Goal: Information Seeking & Learning: Learn about a topic

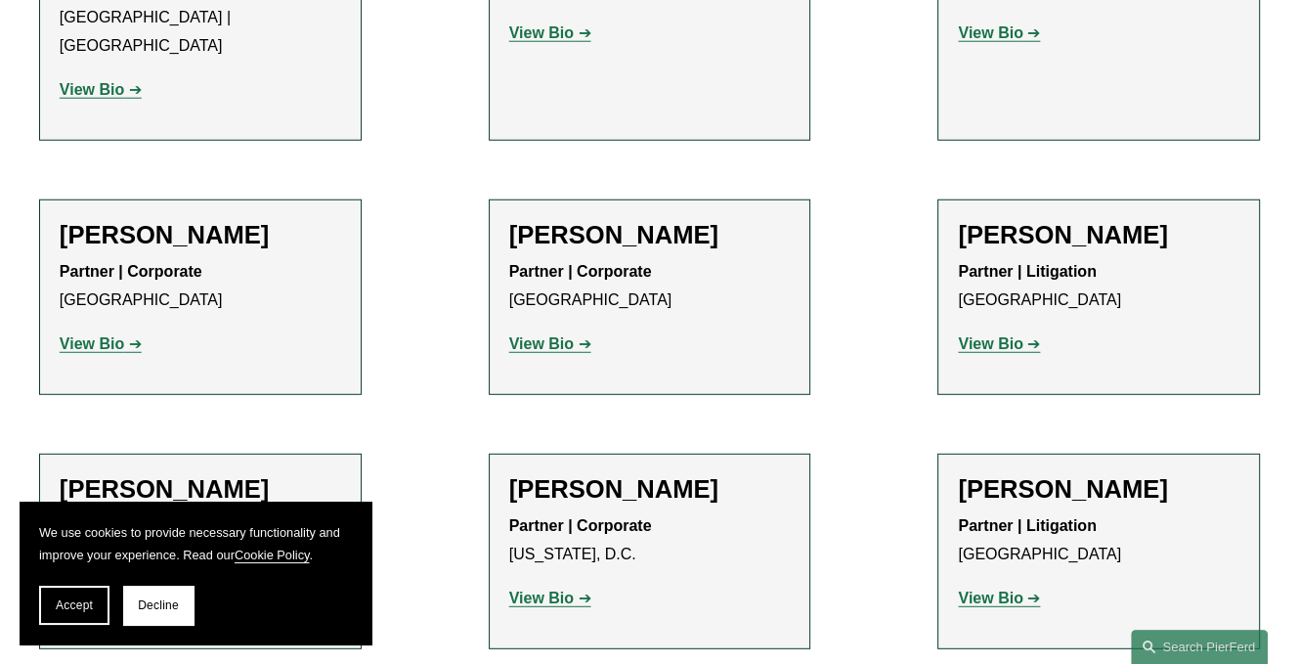
scroll to position [24060, 0]
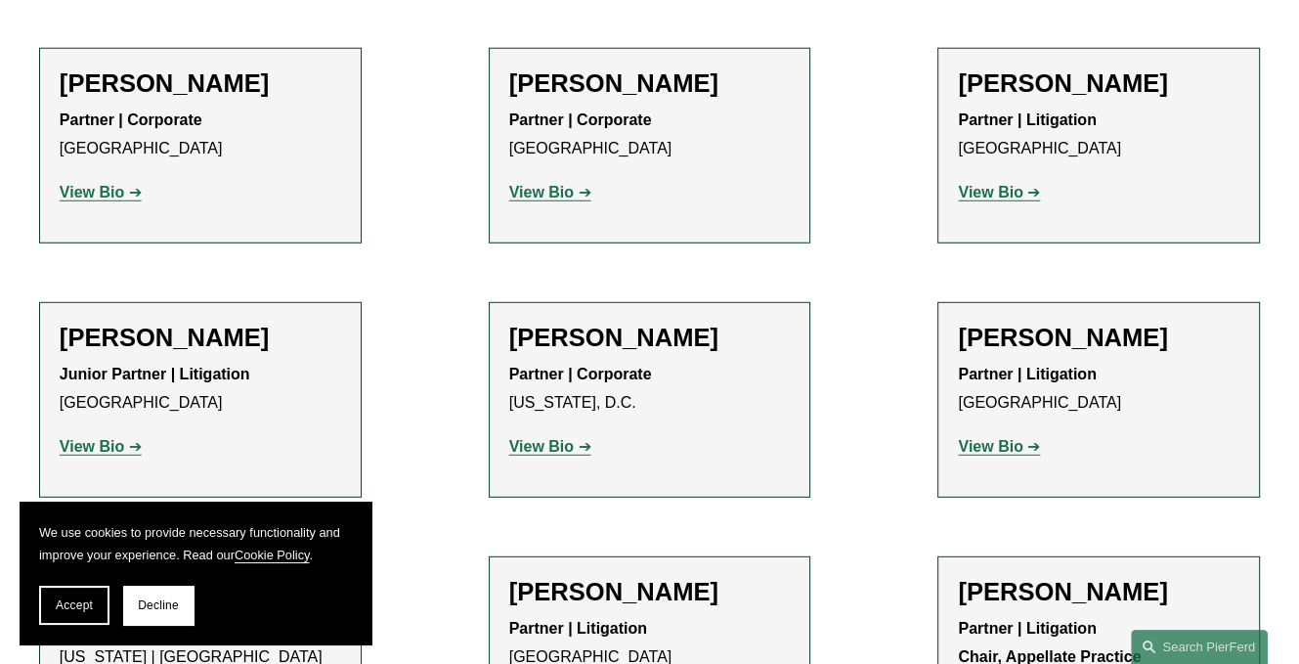
scroll to position [24256, 0]
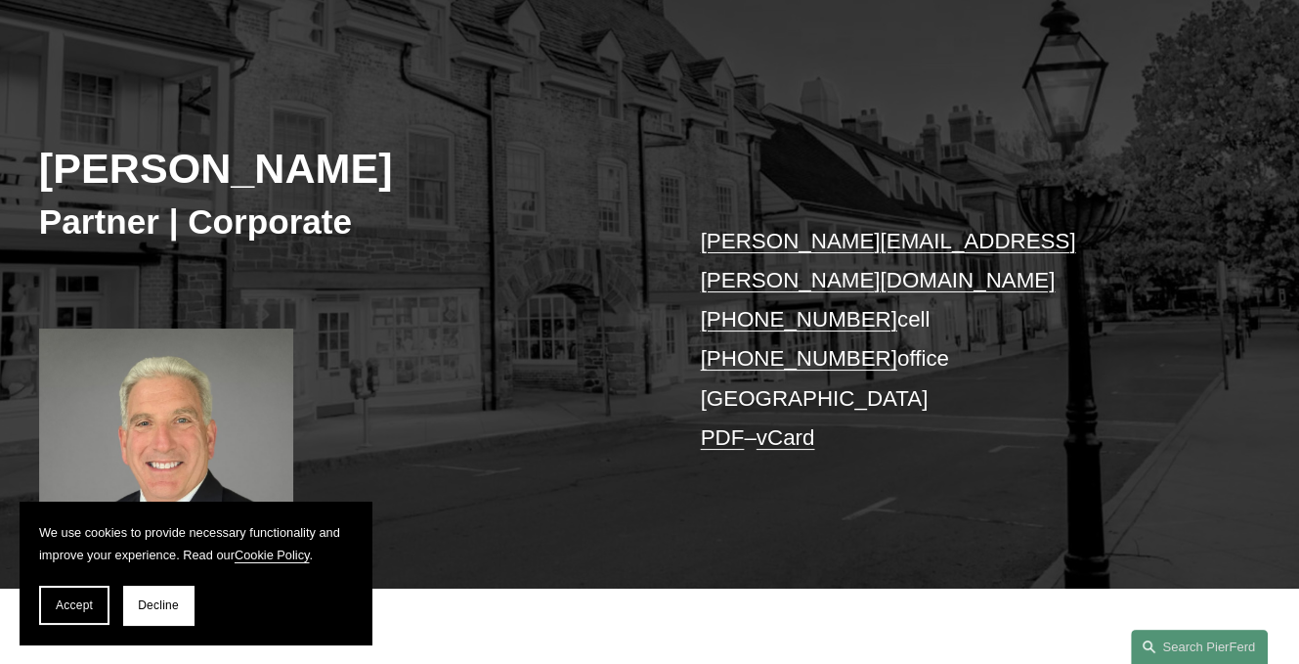
scroll to position [195, 0]
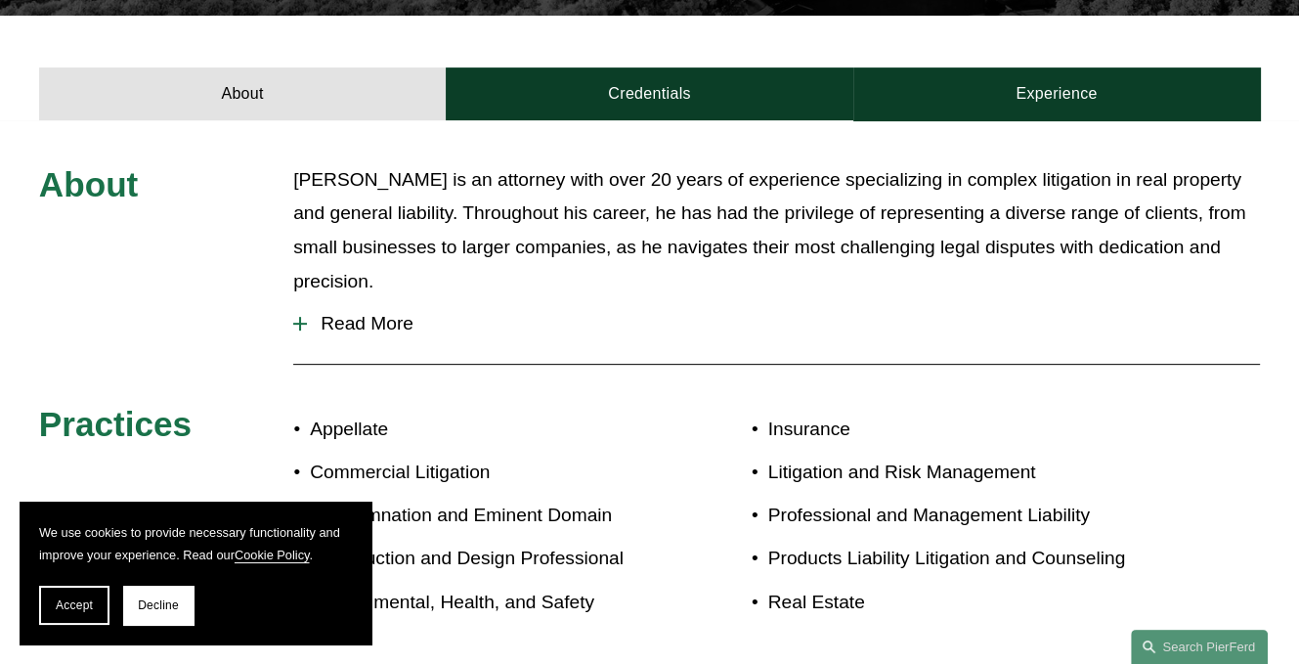
scroll to position [489, 0]
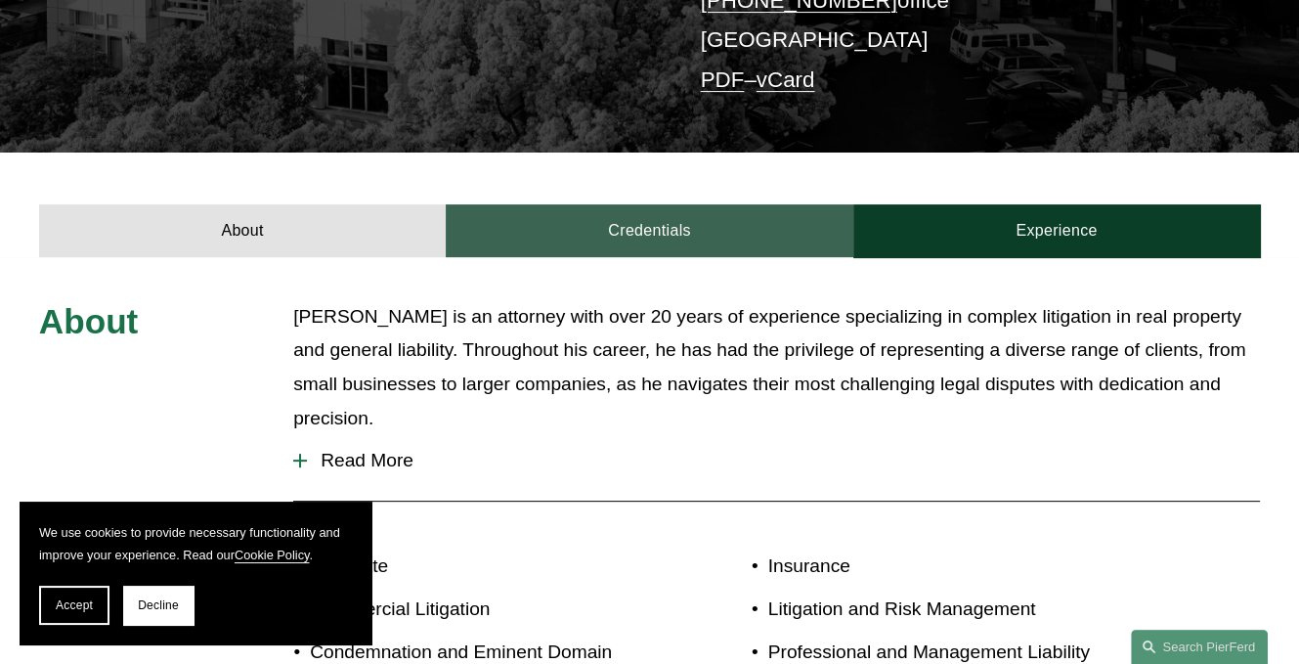
drag, startPoint x: 649, startPoint y: 179, endPoint x: 618, endPoint y: 206, distance: 41.6
click at [649, 204] on link "Credentials" at bounding box center [649, 230] width 407 height 53
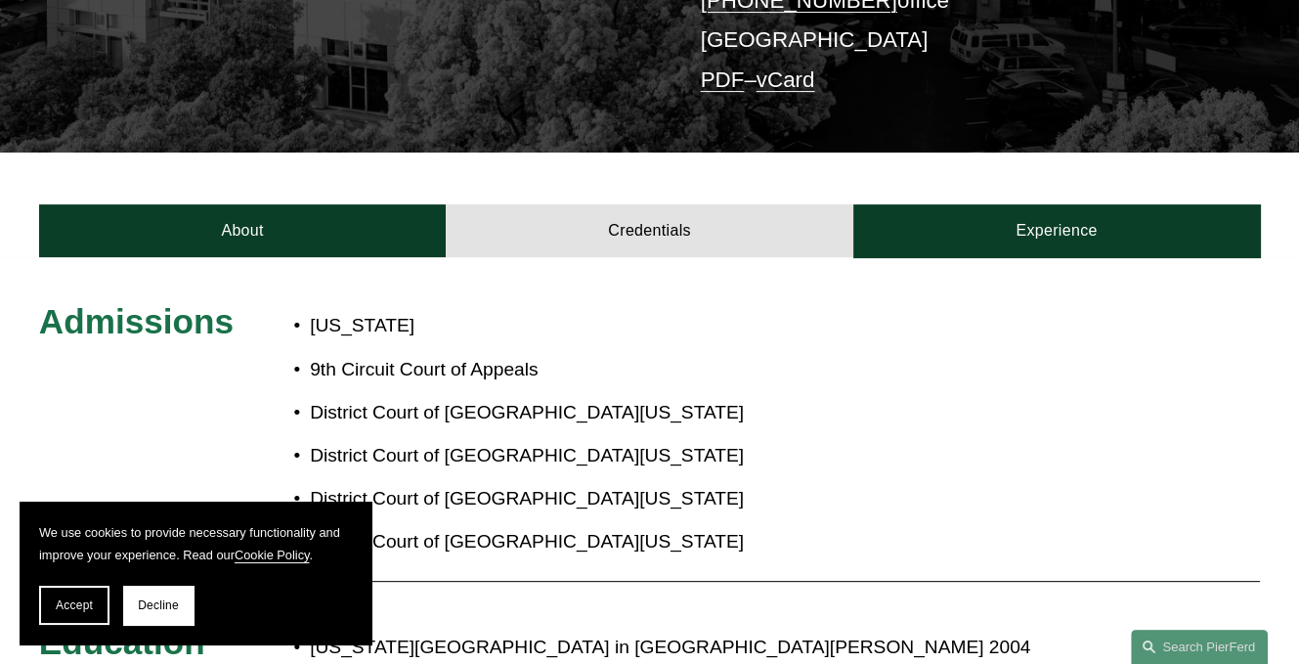
click at [90, 603] on span "Accept" at bounding box center [74, 605] width 37 height 14
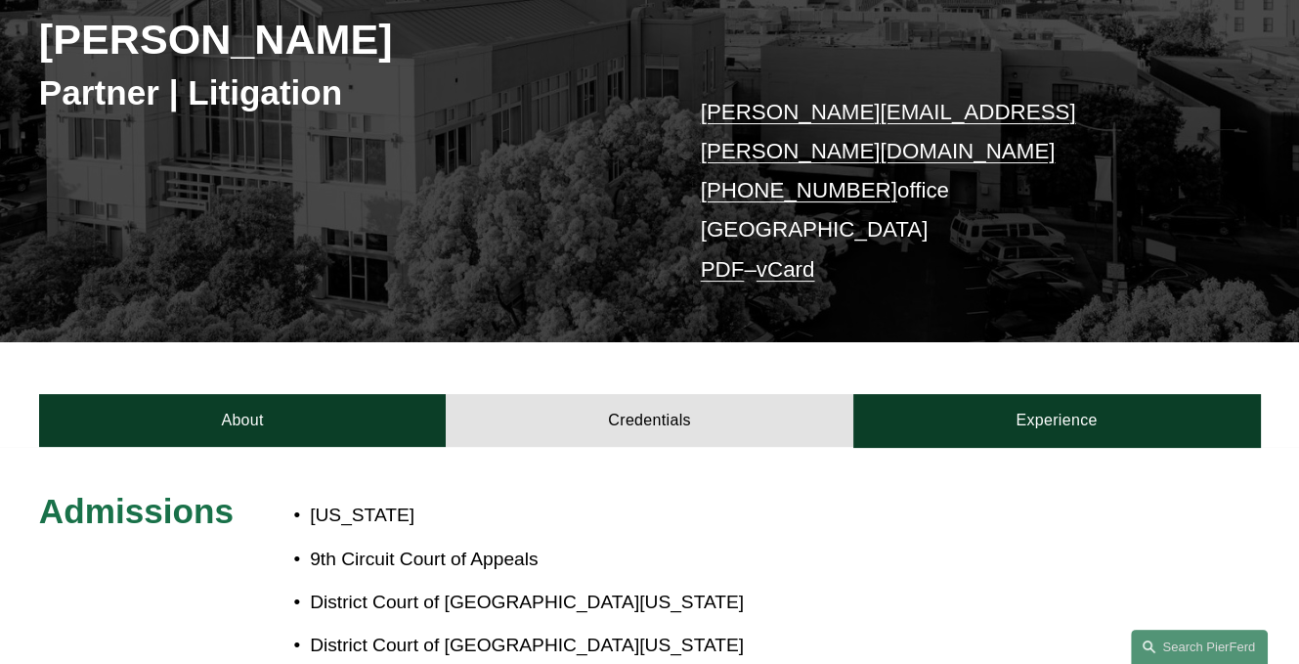
scroll to position [0, 0]
